Goal: Task Accomplishment & Management: Use online tool/utility

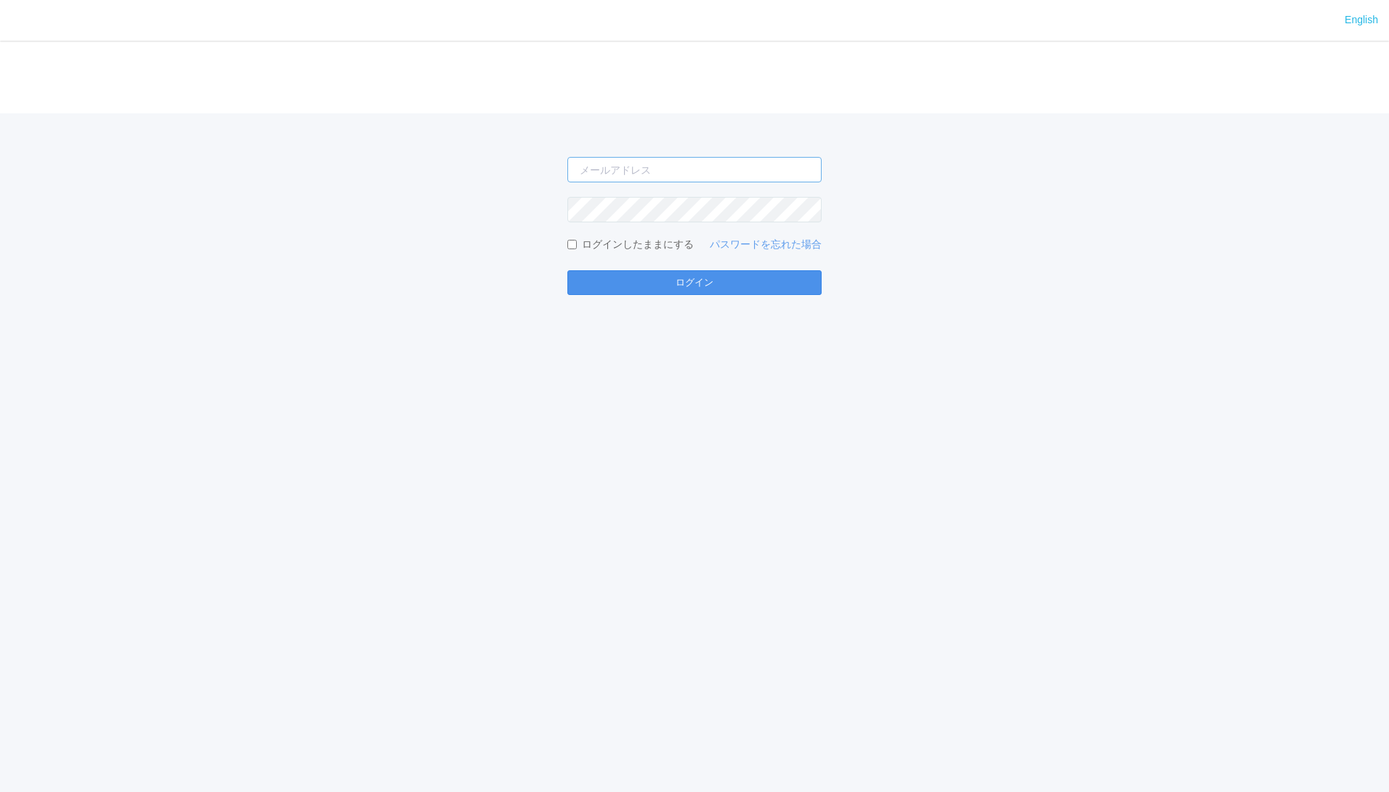
type input "[EMAIL_ADDRESS][DOMAIN_NAME]"
click at [734, 291] on button "ログイン" at bounding box center [695, 282] width 254 height 25
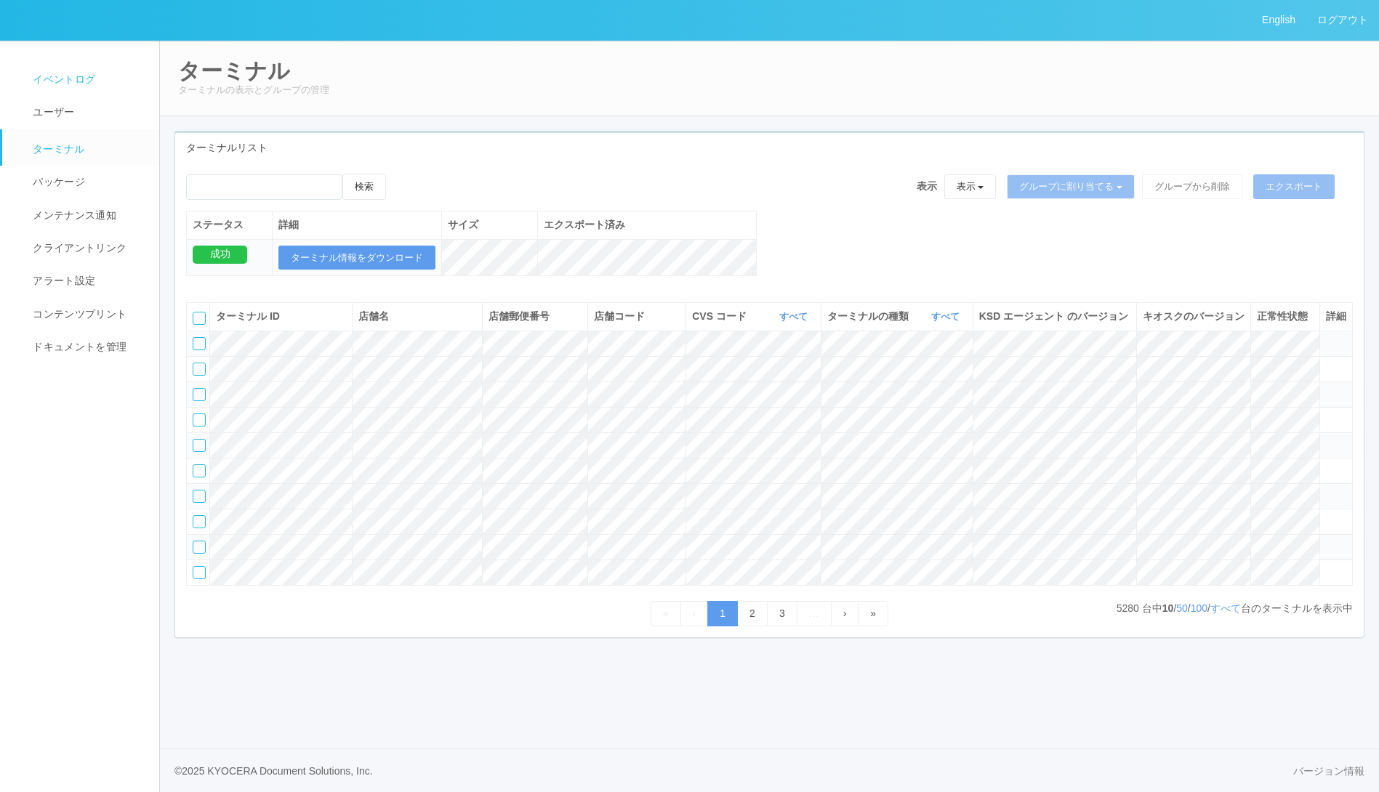
click at [91, 77] on span "イベントログ" at bounding box center [62, 79] width 66 height 12
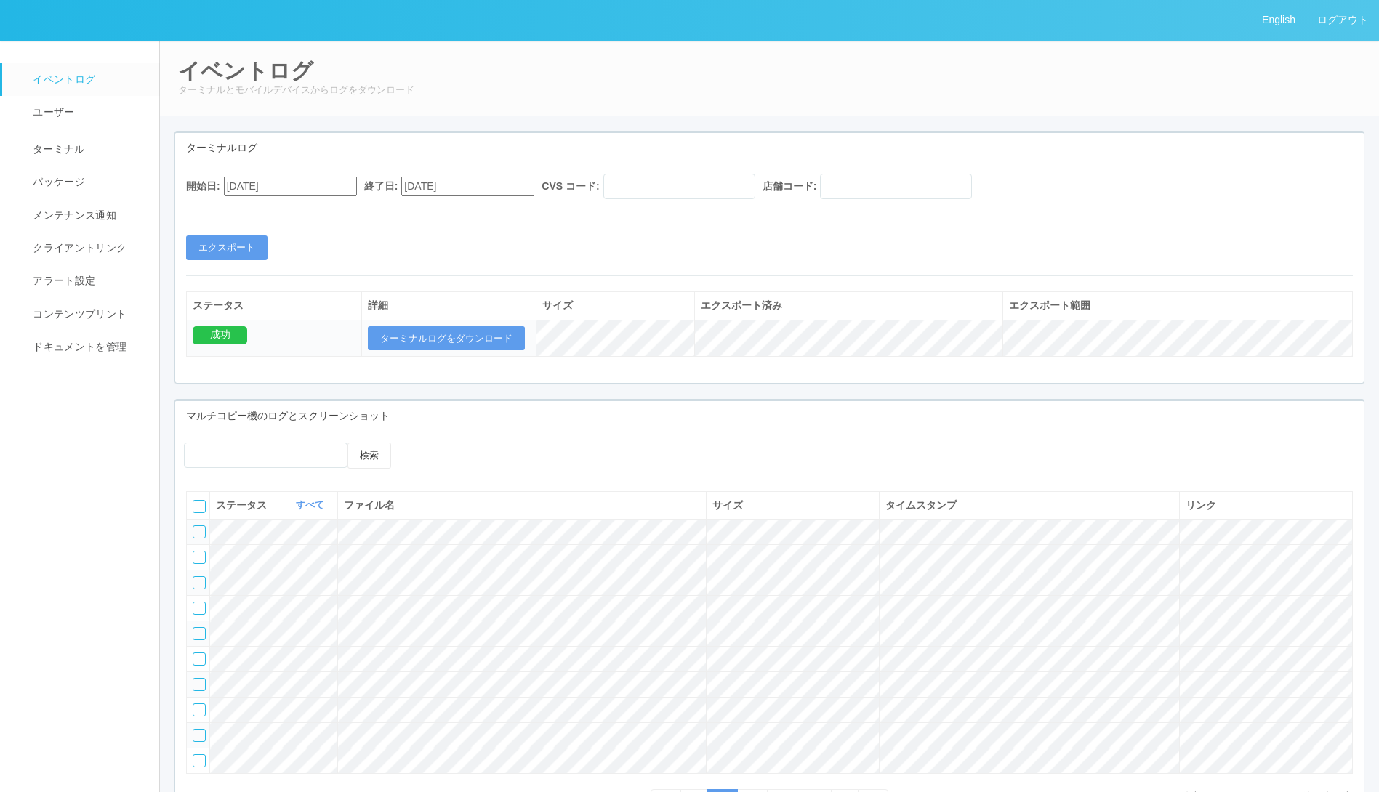
click at [328, 180] on input "08/18/2025" at bounding box center [290, 187] width 133 height 20
click at [258, 215] on div "August 2025" at bounding box center [241, 223] width 34 height 17
click at [247, 209] on button "button" at bounding box center [241, 206] width 12 height 4
click at [258, 615] on div "14 15 16 17 18 19 20" at bounding box center [241, 676] width 34 height 123
click at [254, 687] on div "18" at bounding box center [240, 694] width 27 height 15
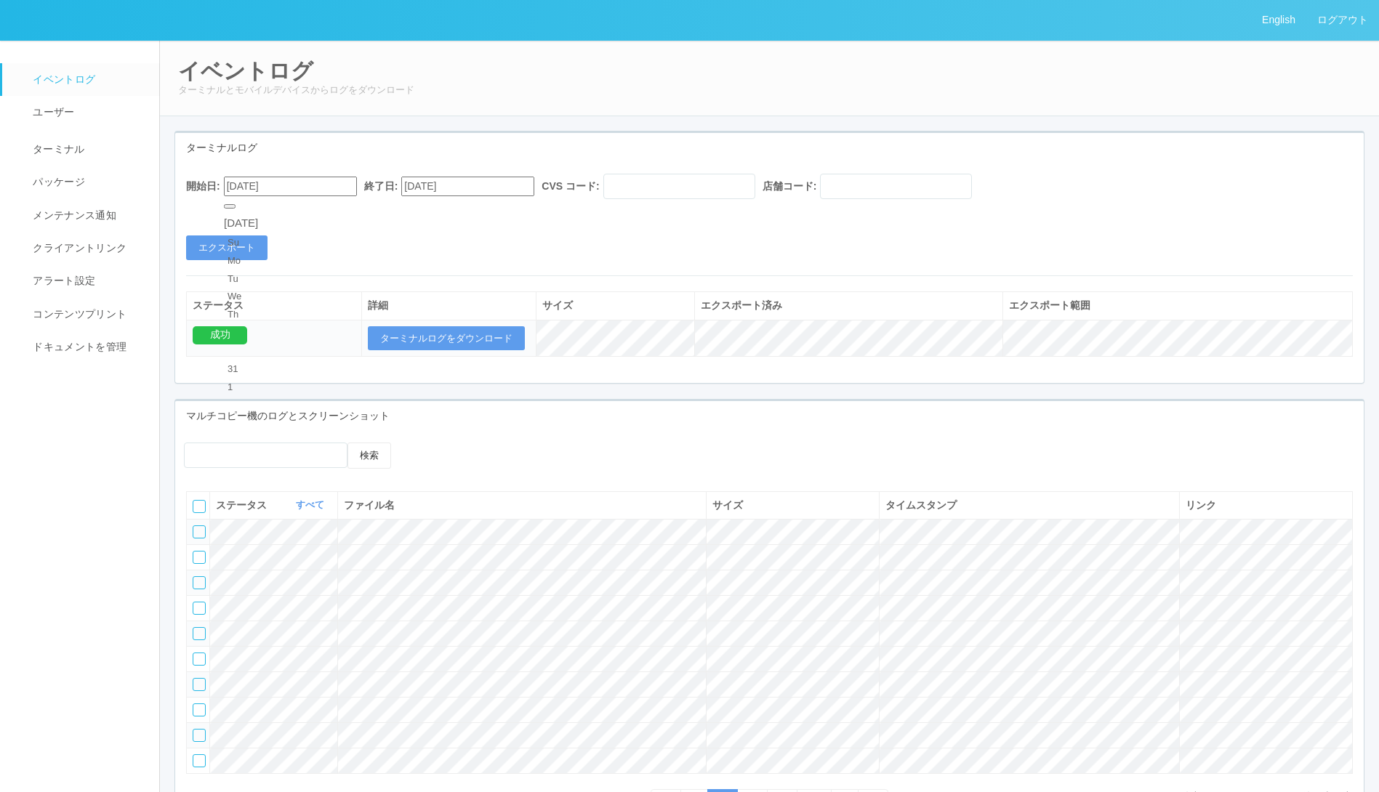
type input "09/18/2025"
click at [252, 256] on button "エクスポート" at bounding box center [226, 247] width 81 height 25
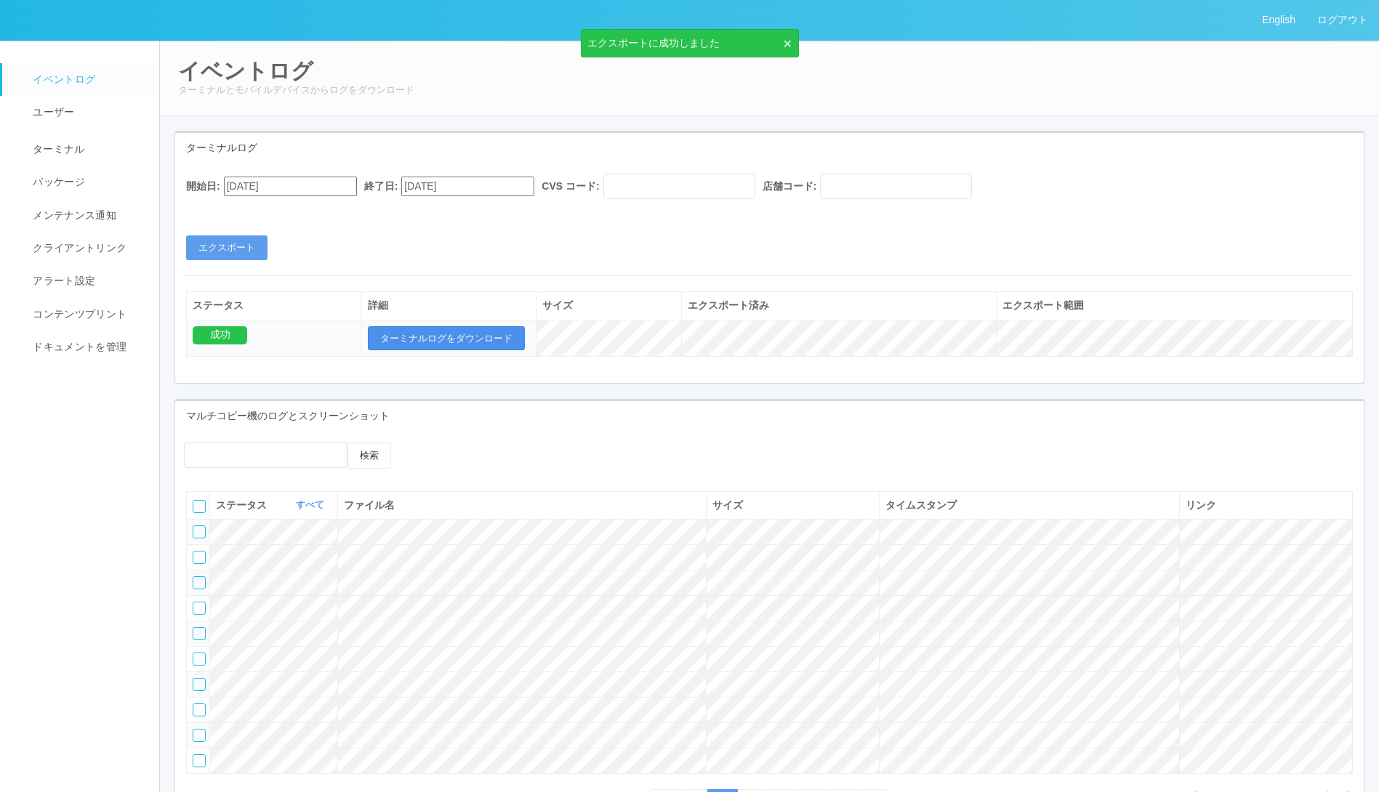
click at [464, 334] on button "ターミナルログをダウンロード" at bounding box center [446, 338] width 157 height 25
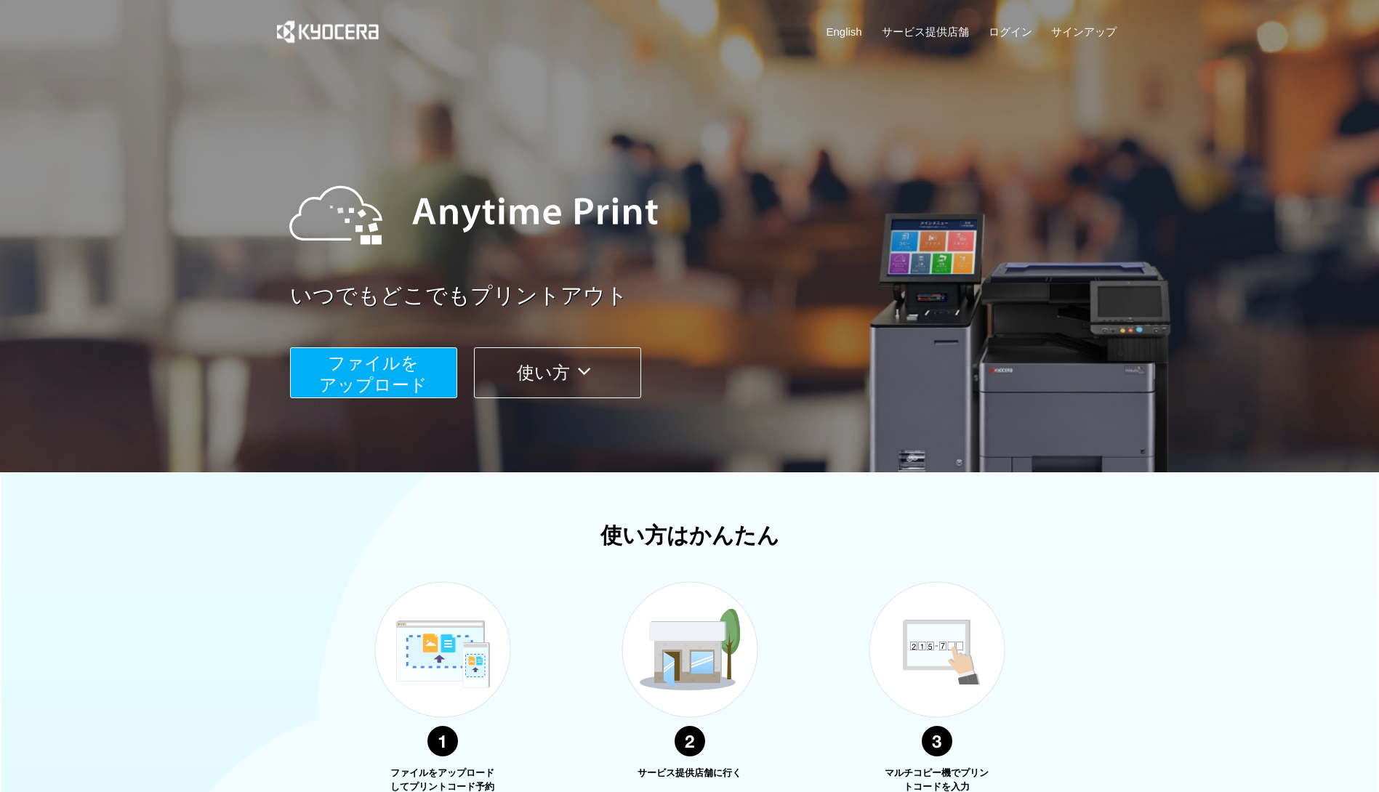
click at [952, 82] on div "いつでもどこでもプリントアウト ファイルを ​​アップロード 使い方" at bounding box center [690, 273] width 872 height 407
click at [342, 382] on span "ファイルを ​​アップロード" at bounding box center [373, 373] width 108 height 41
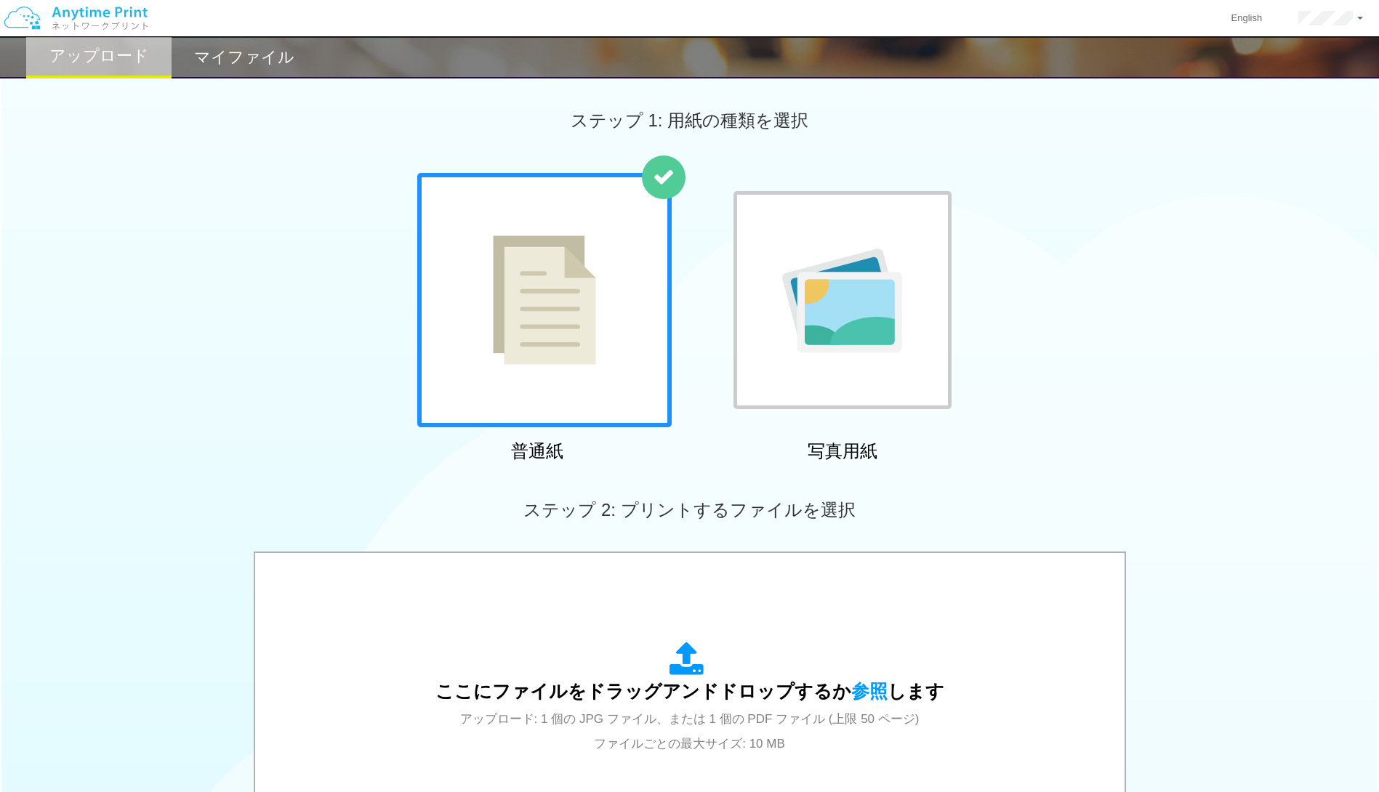
click at [236, 55] on h2 "マイファイル" at bounding box center [244, 57] width 100 height 17
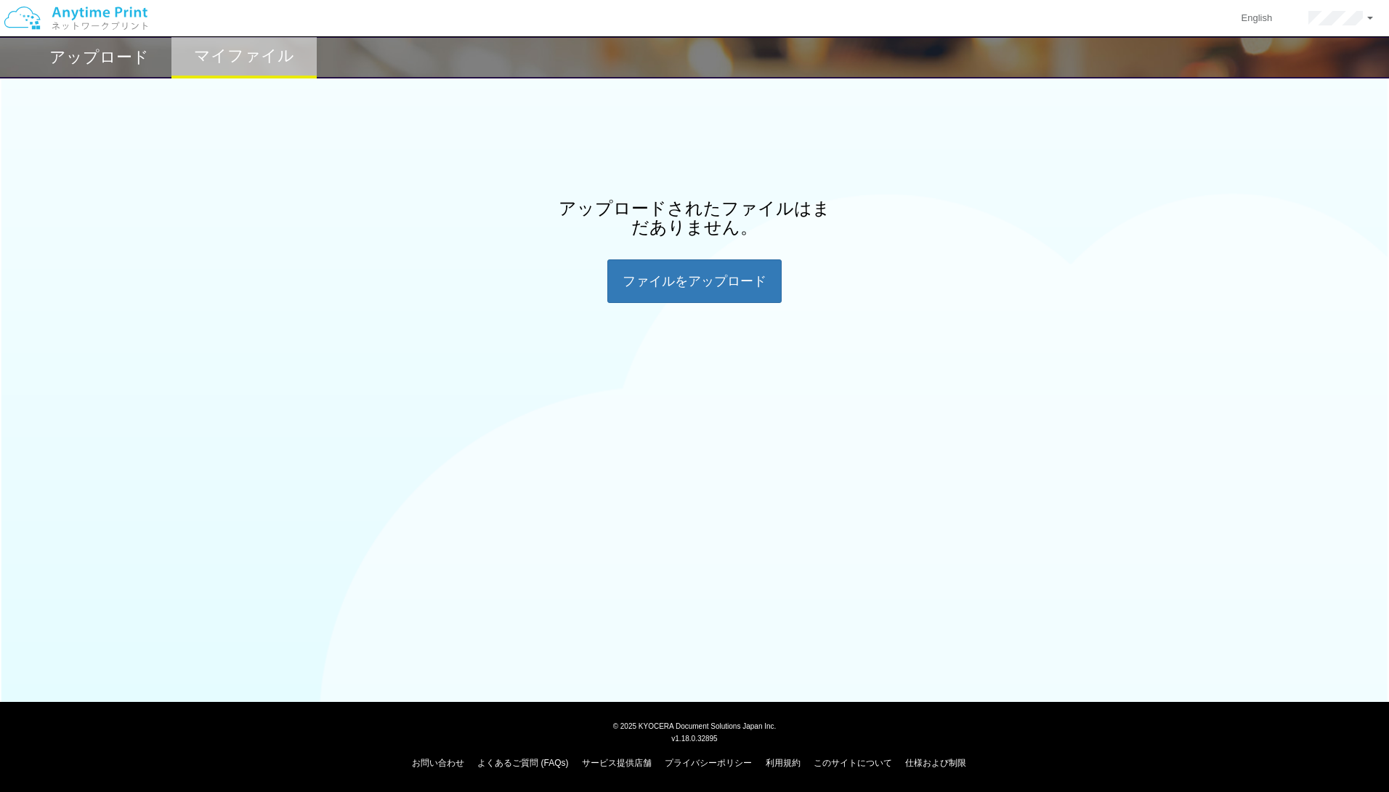
click at [145, 66] on h2 "アップロード" at bounding box center [99, 57] width 100 height 17
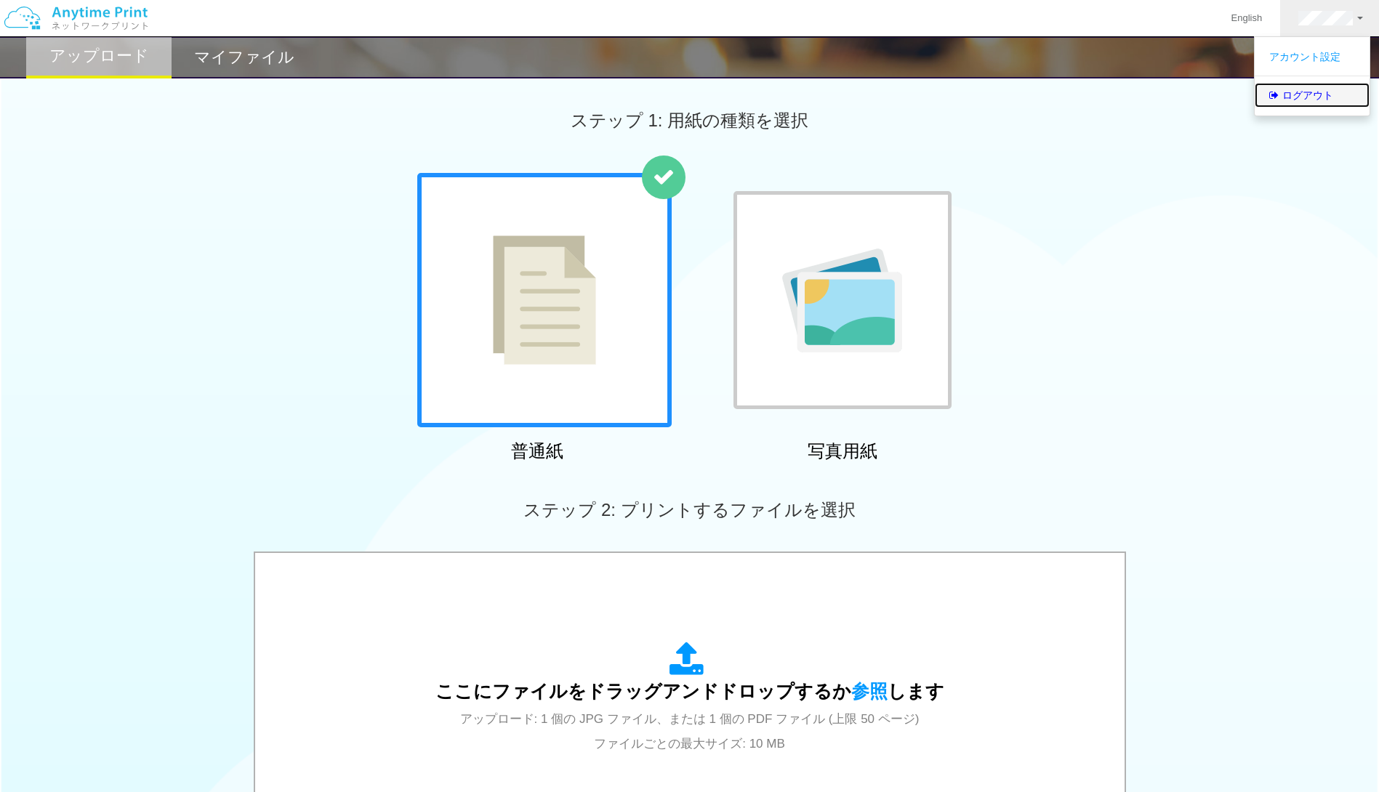
click at [1315, 95] on link "ログアウト" at bounding box center [1311, 95] width 115 height 25
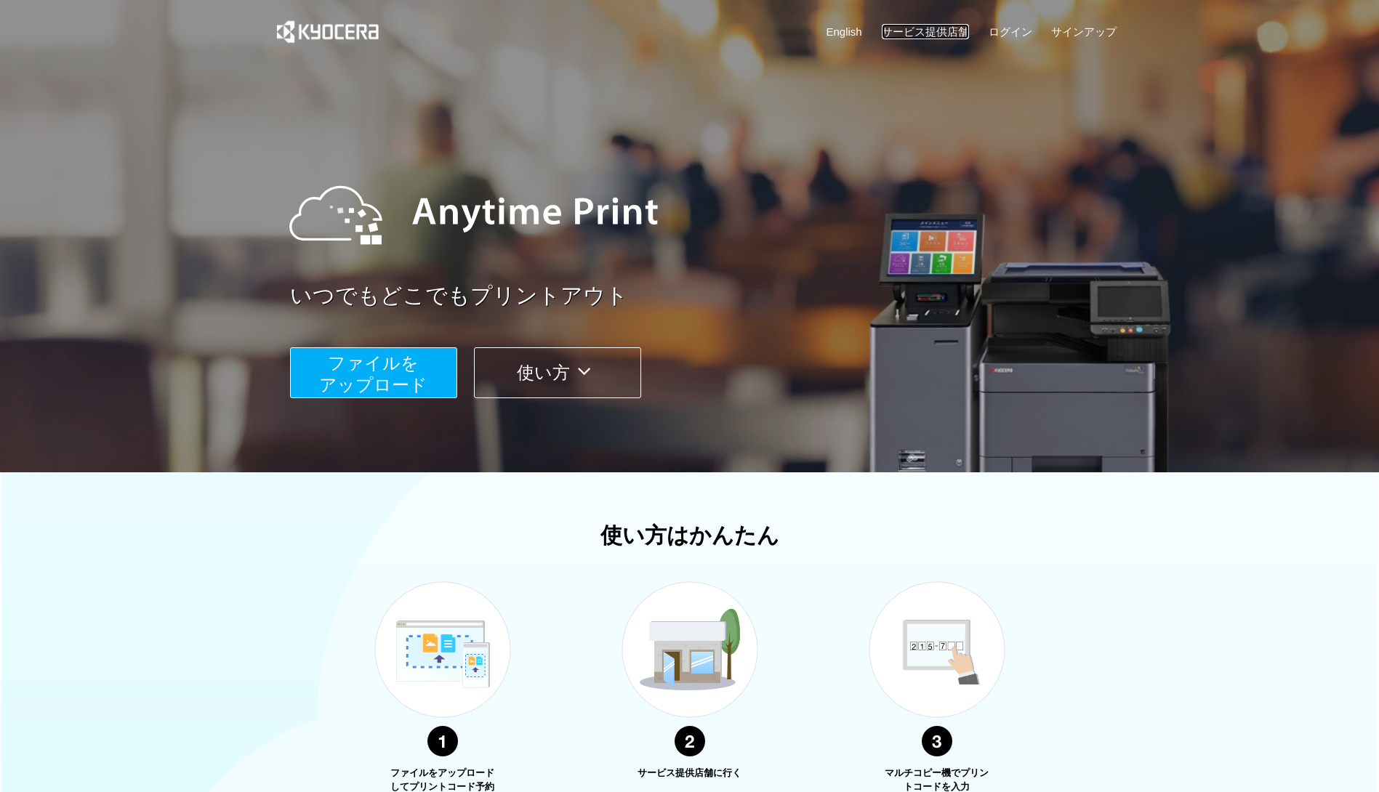
click at [943, 24] on link "サービス提供店舗" at bounding box center [924, 31] width 87 height 15
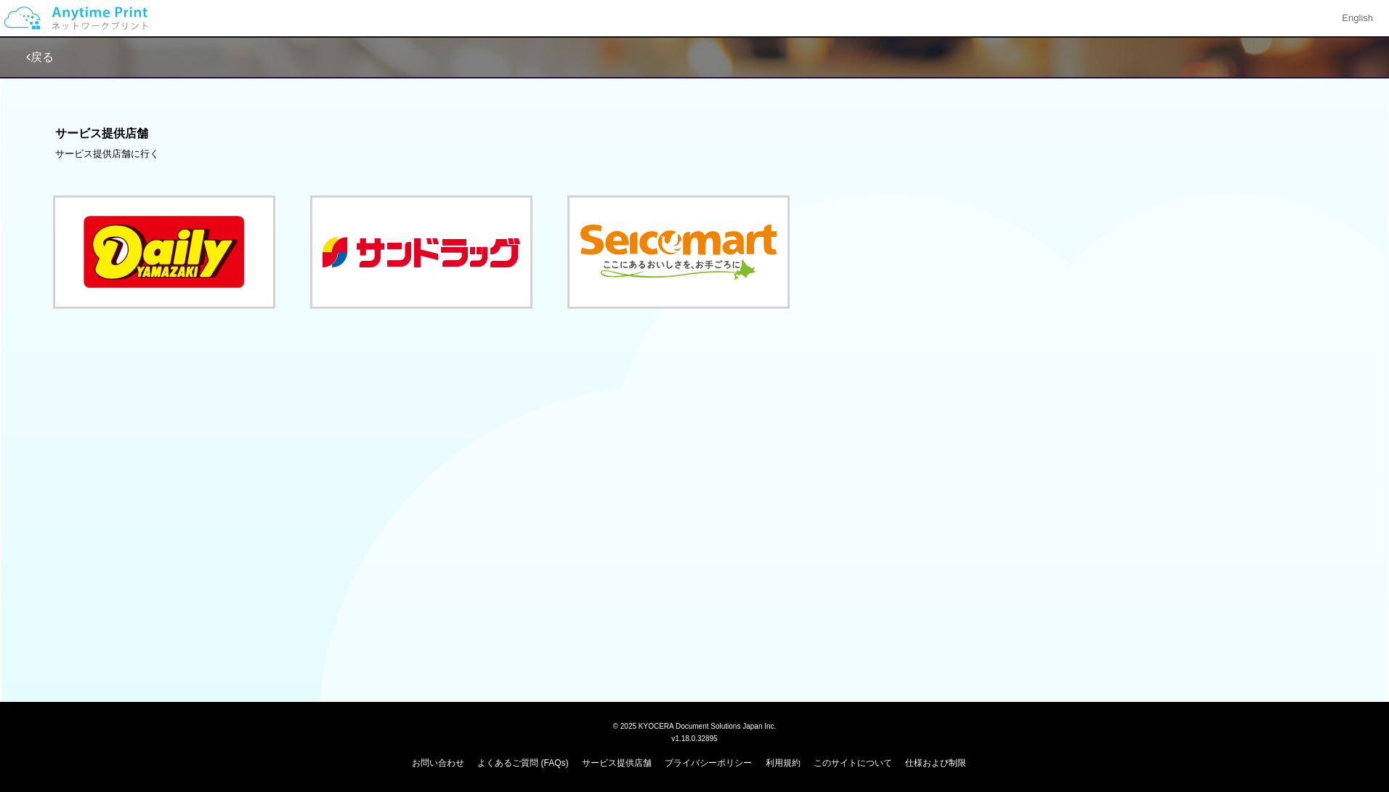
click at [47, 59] on link "戻る" at bounding box center [40, 57] width 28 height 12
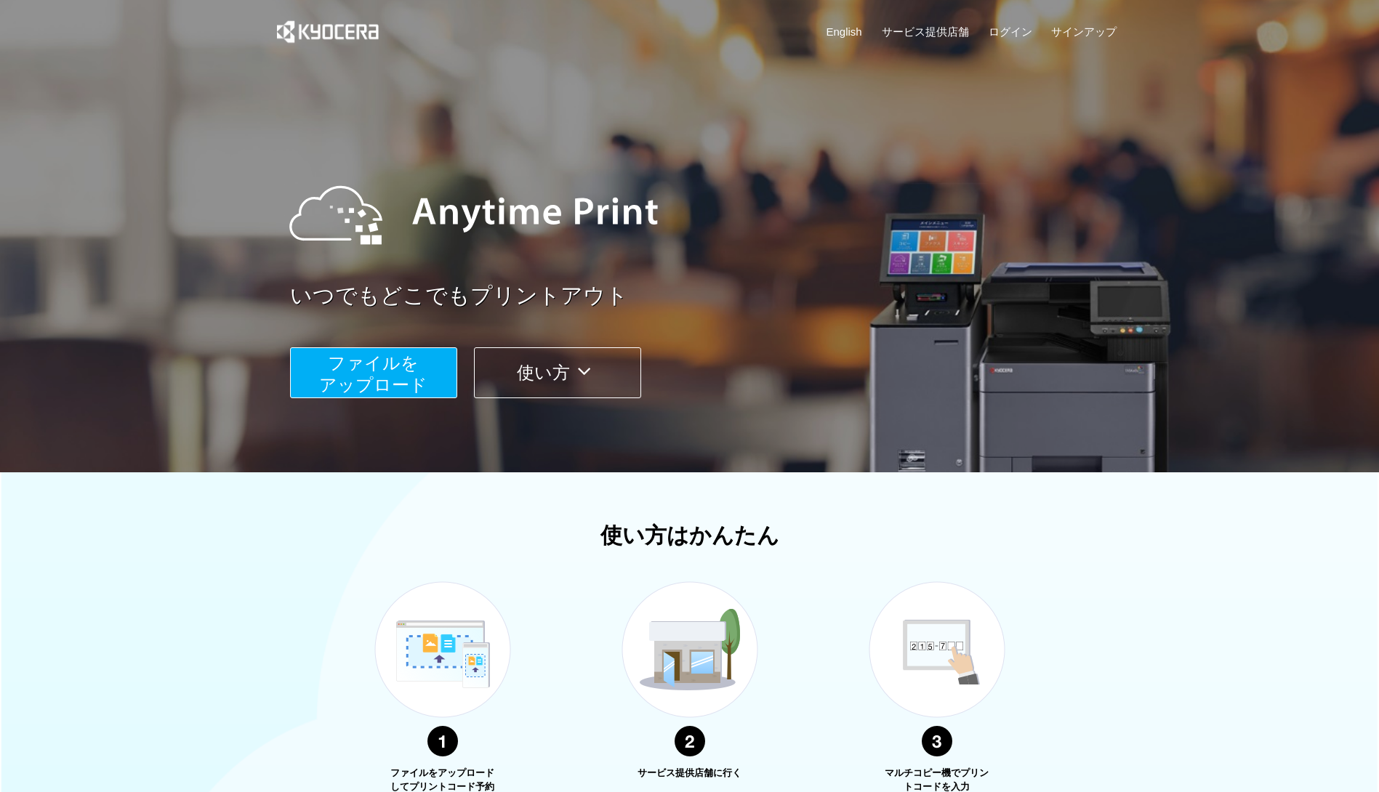
click at [411, 386] on span "ファイルを ​​アップロード" at bounding box center [373, 373] width 108 height 41
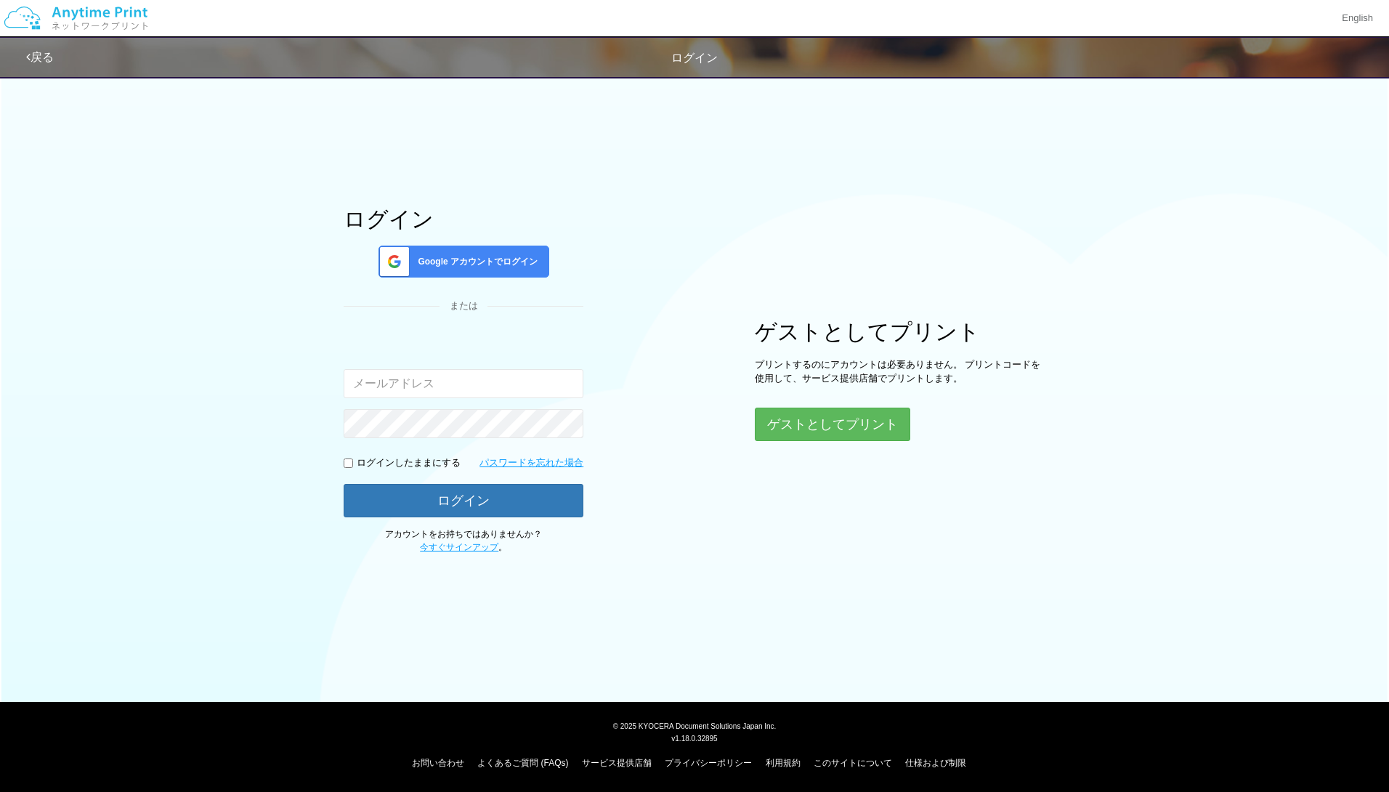
type input "[EMAIL_ADDRESS][DOMAIN_NAME]"
click at [549, 488] on button "ログイン" at bounding box center [464, 500] width 240 height 32
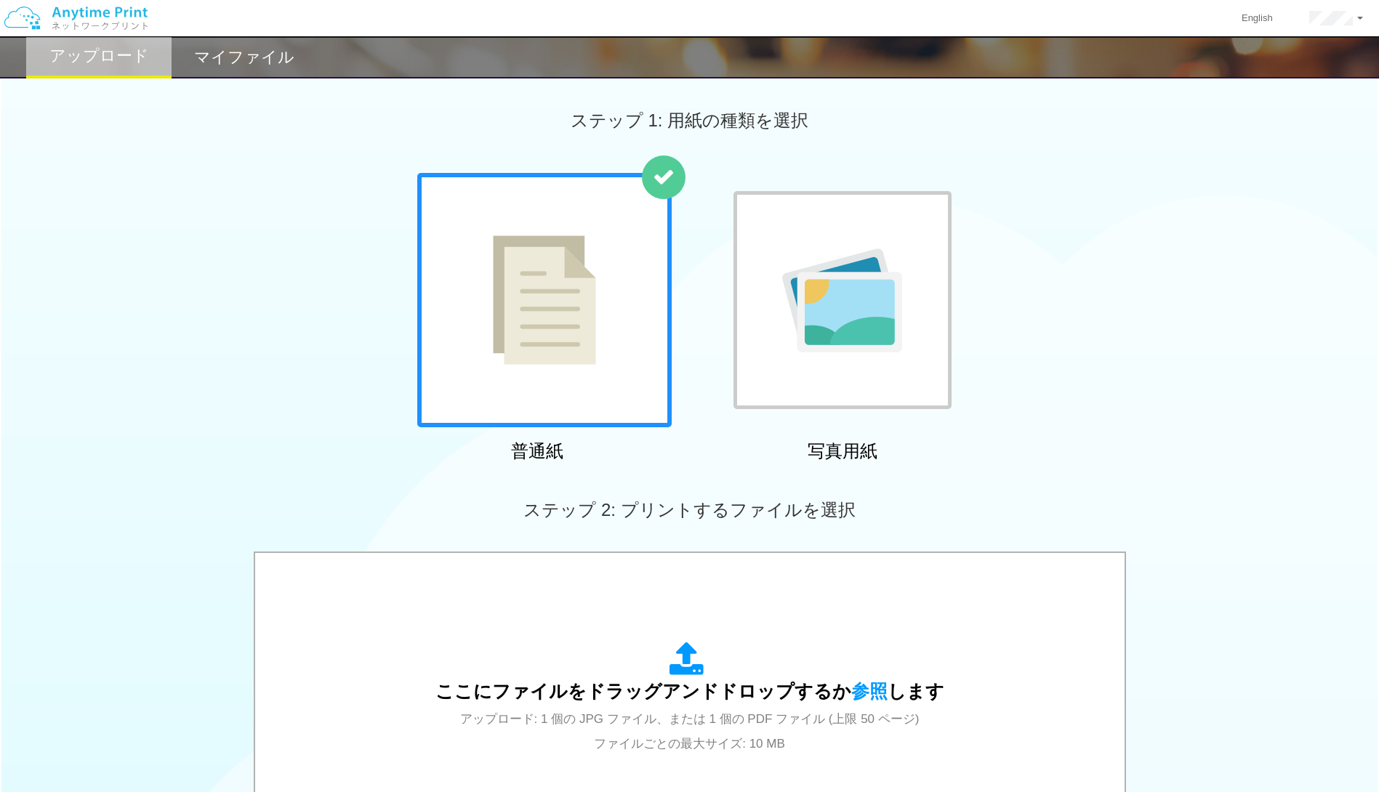
click at [249, 53] on h2 "マイファイル" at bounding box center [244, 57] width 100 height 17
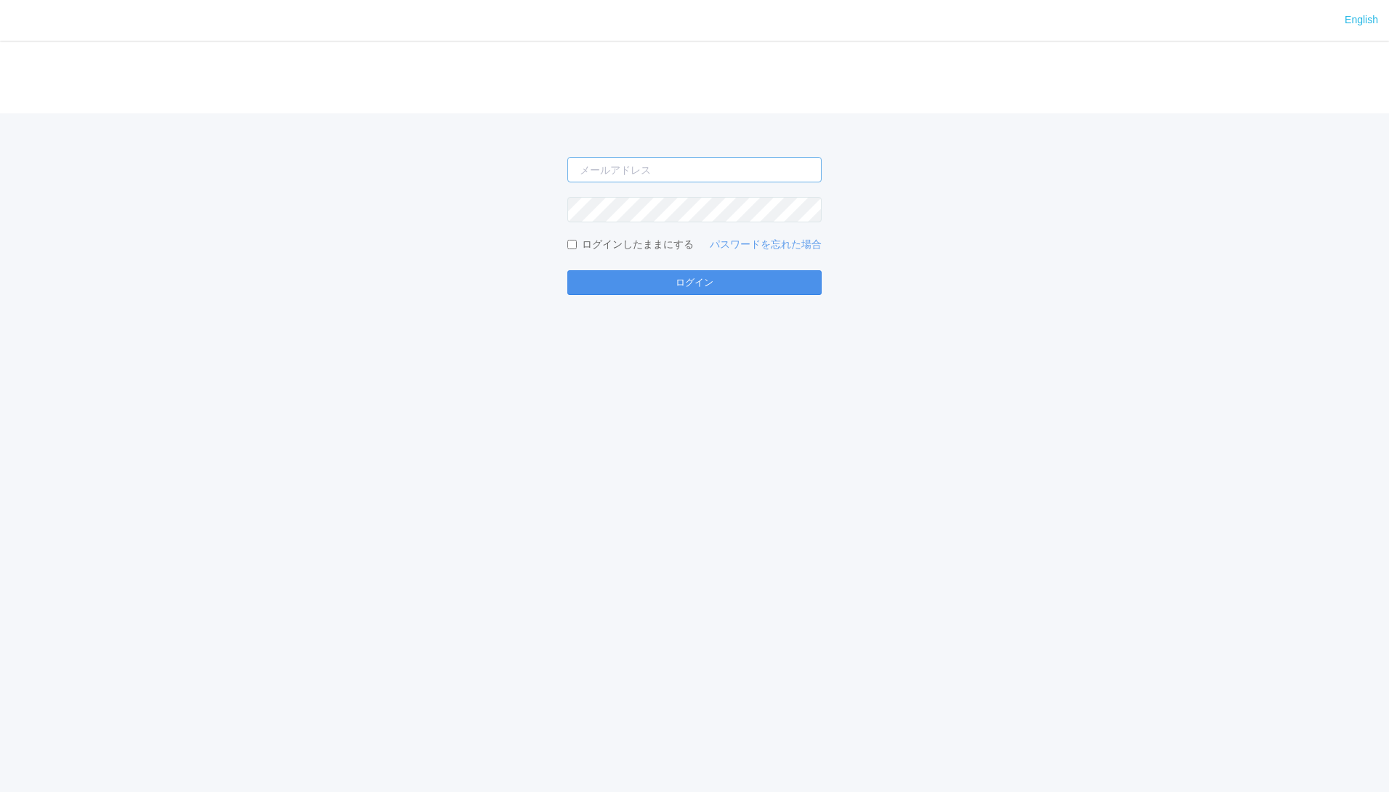
type input "[PERSON_NAME][EMAIL_ADDRESS][DOMAIN_NAME]"
click at [684, 291] on button "ログイン" at bounding box center [695, 282] width 254 height 25
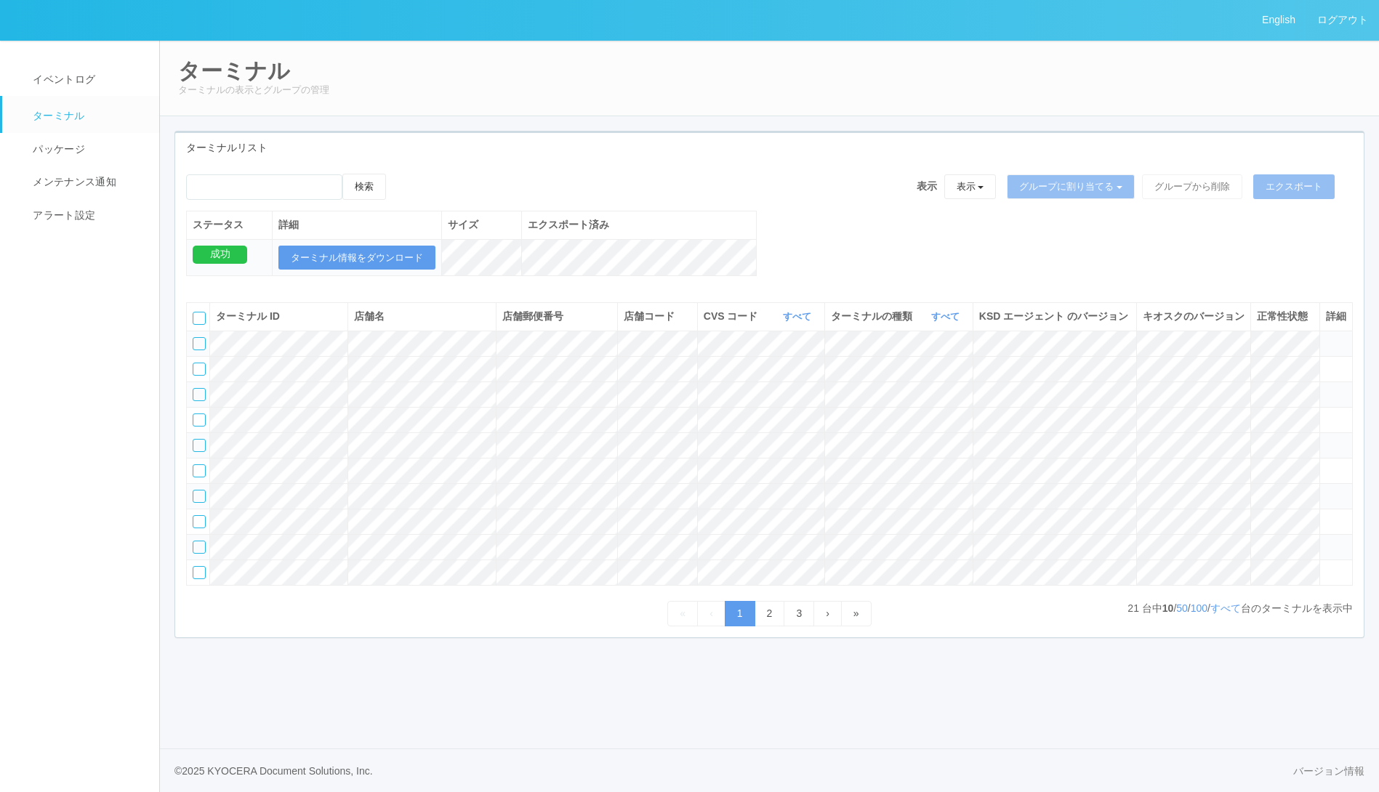
click at [82, 490] on nav "イベントログ ターミナル パッケージ メンテナンス通知 アラート設定" at bounding box center [86, 416] width 172 height 752
